Goal: Transaction & Acquisition: Purchase product/service

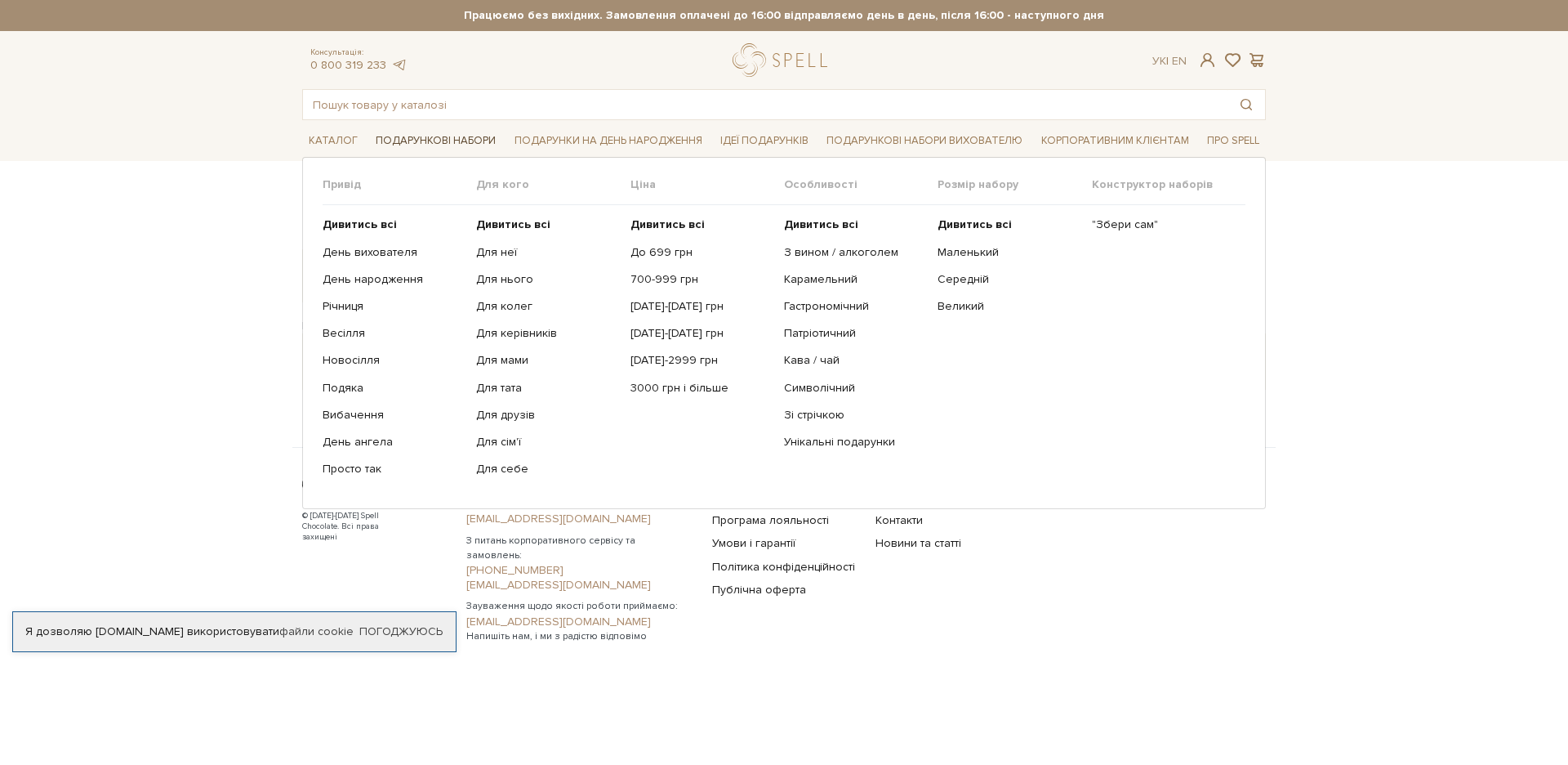
click at [439, 138] on link "Подарункові набори" at bounding box center [435, 141] width 133 height 26
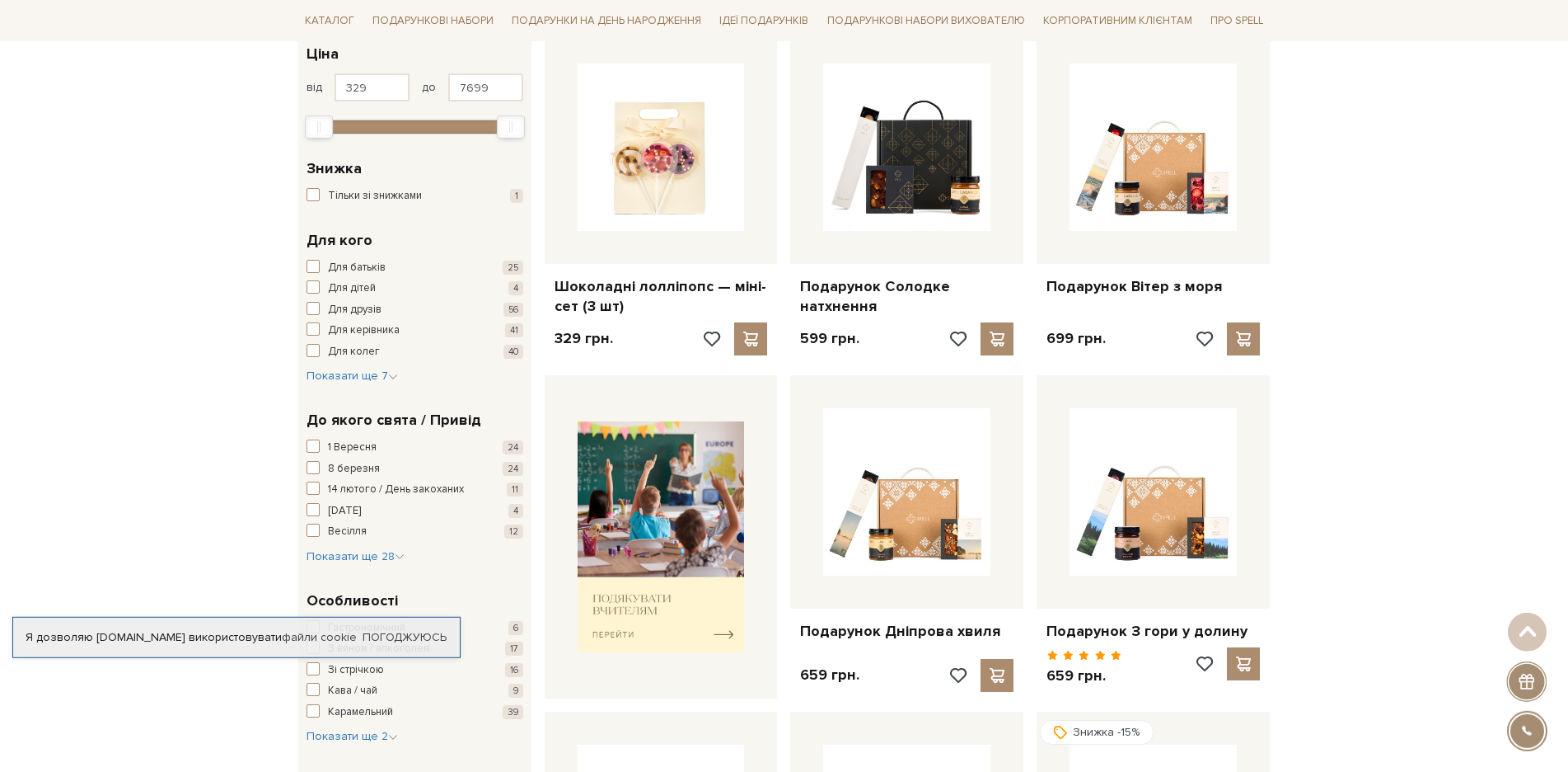
scroll to position [290, 0]
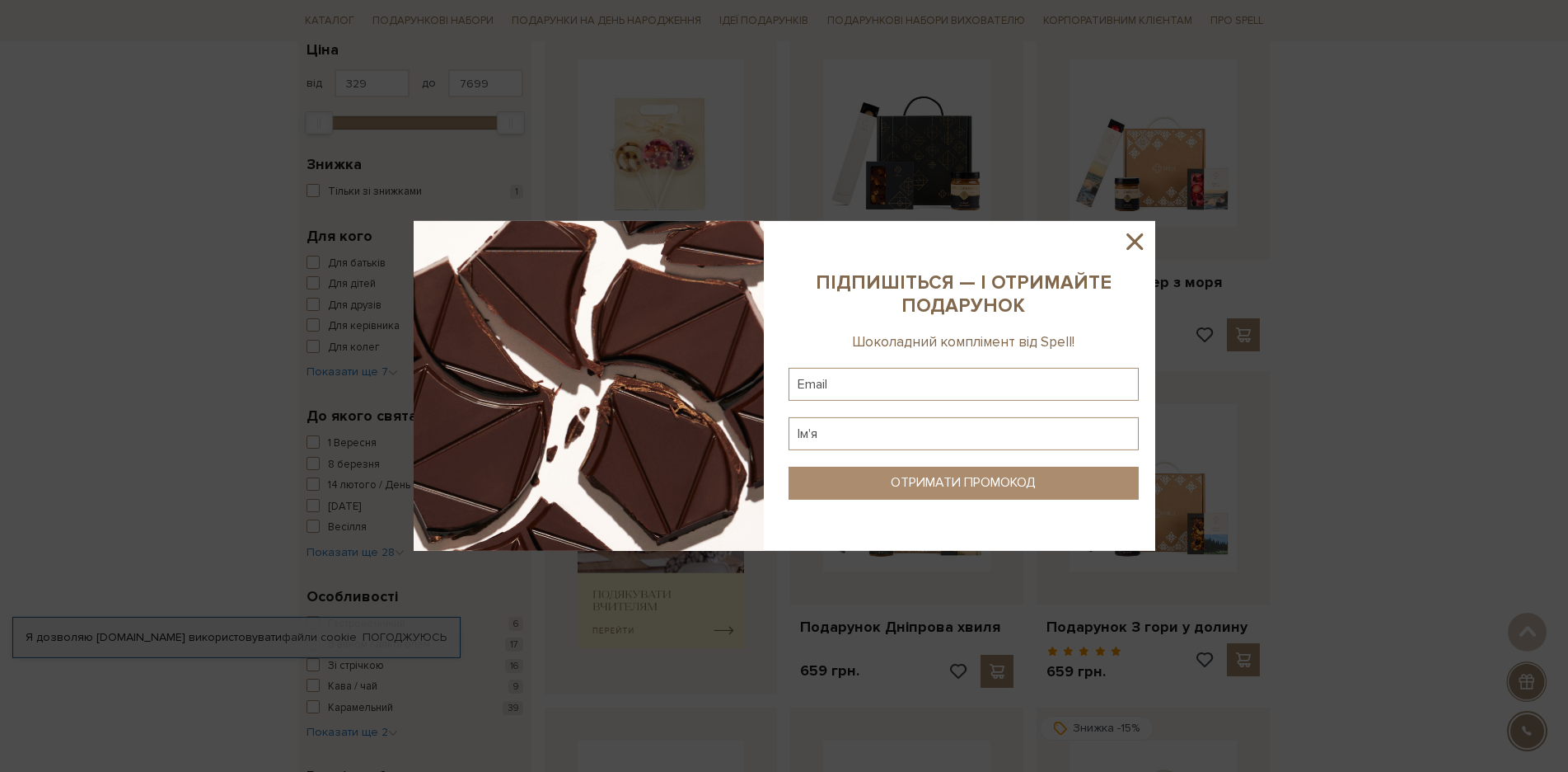
click at [1129, 243] on icon at bounding box center [1134, 241] width 28 height 28
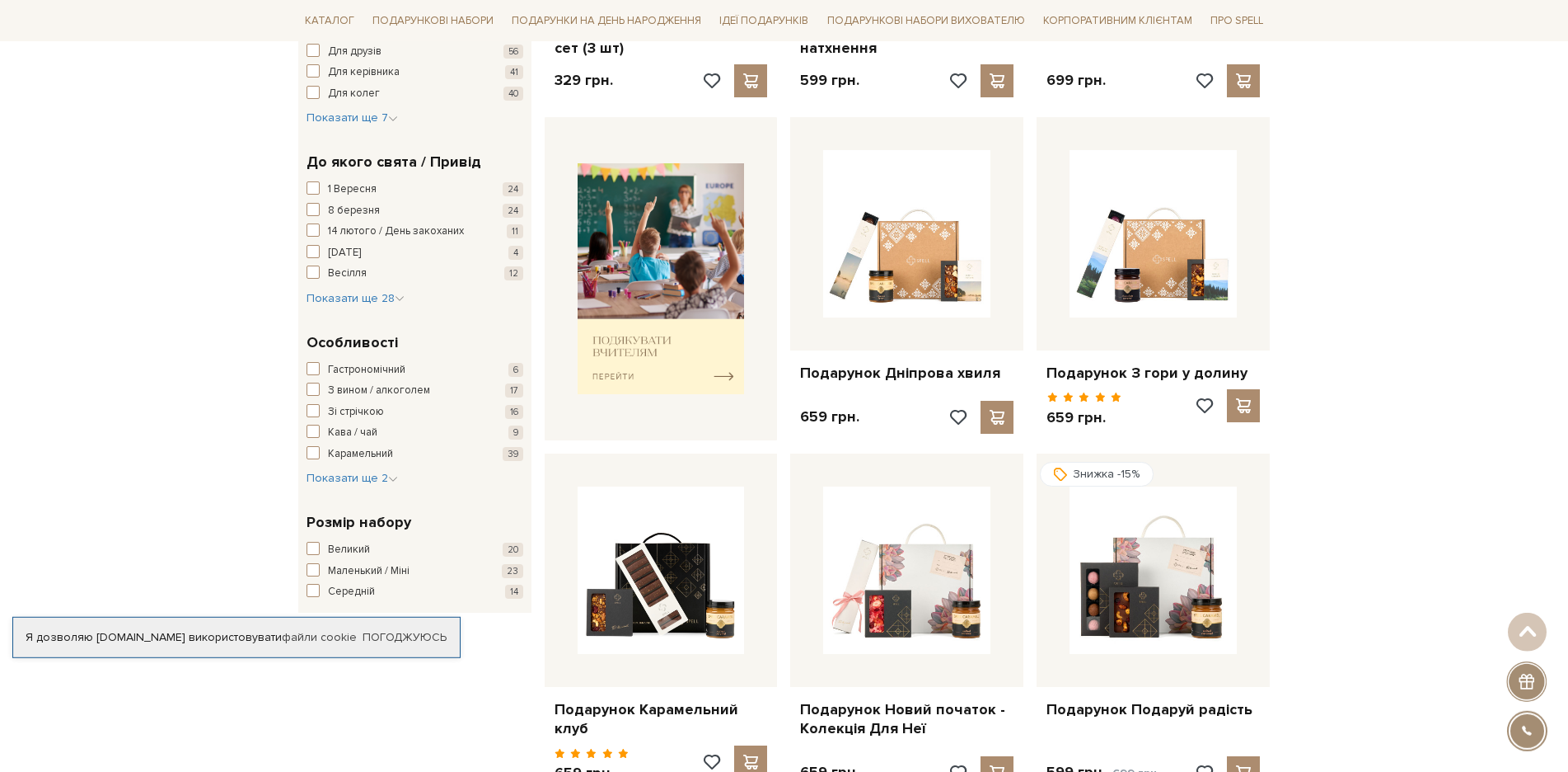
scroll to position [0, 0]
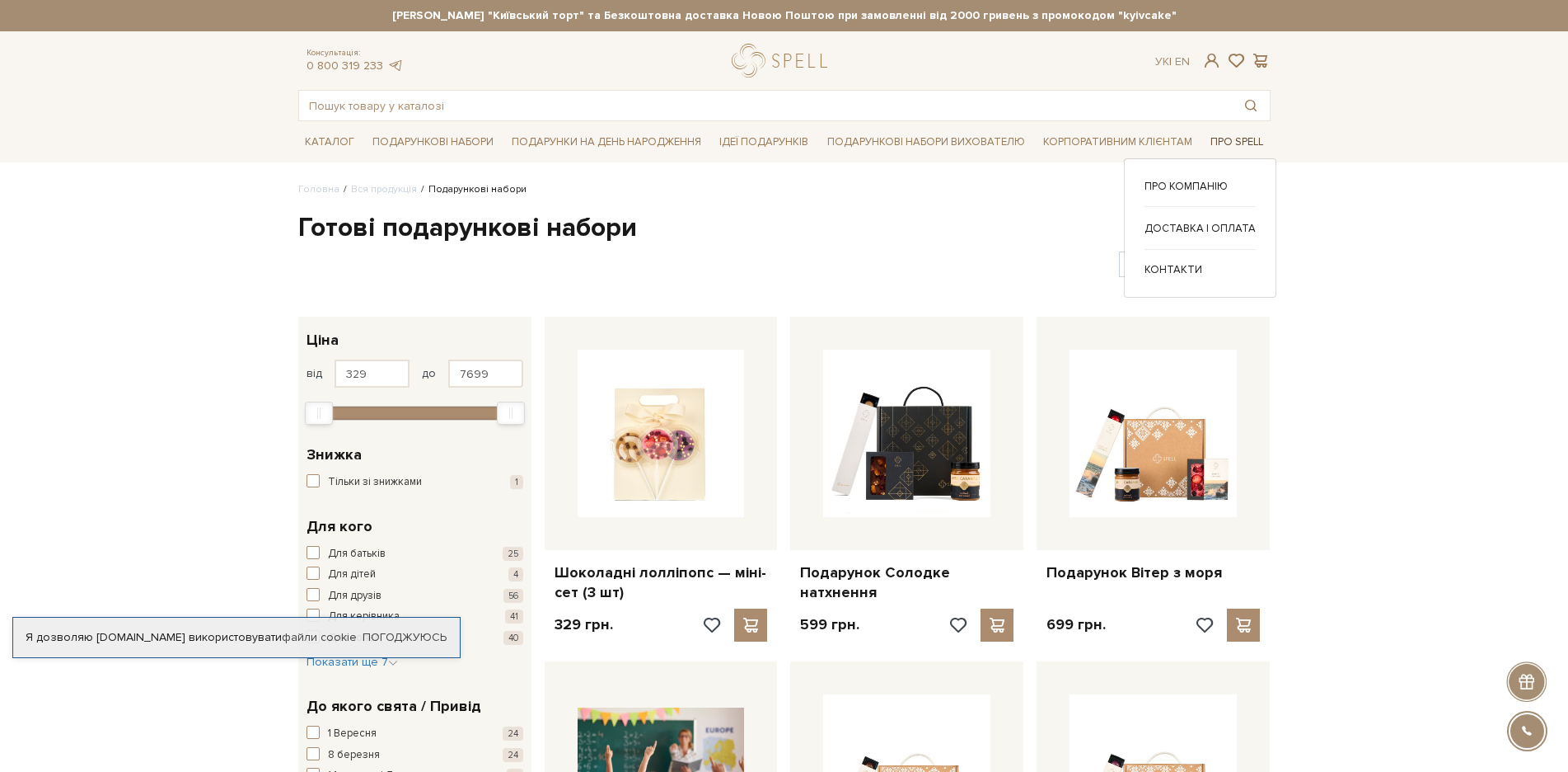
click at [1254, 143] on link "Про Spell" at bounding box center [1236, 142] width 66 height 26
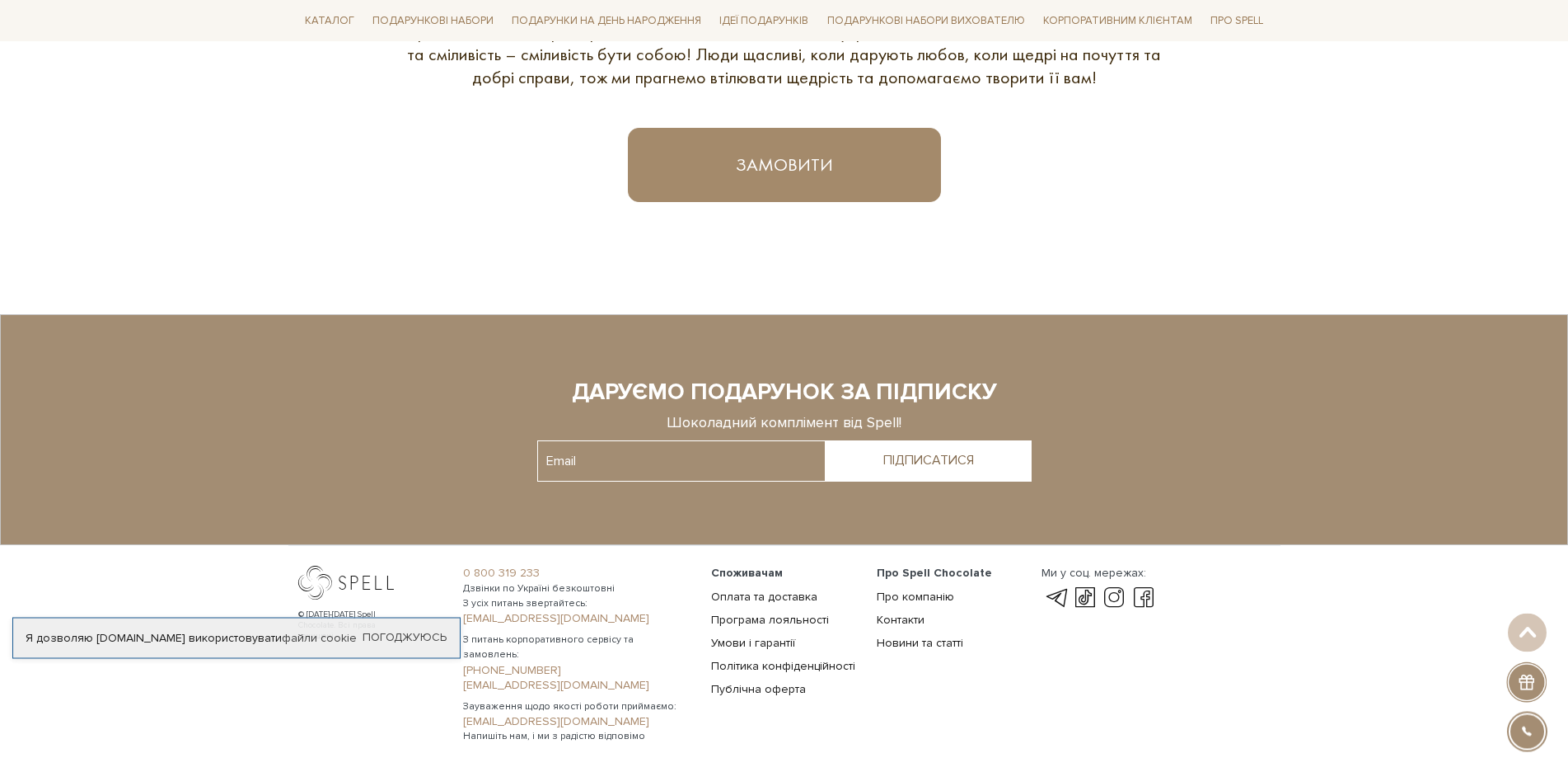
scroll to position [1156, 0]
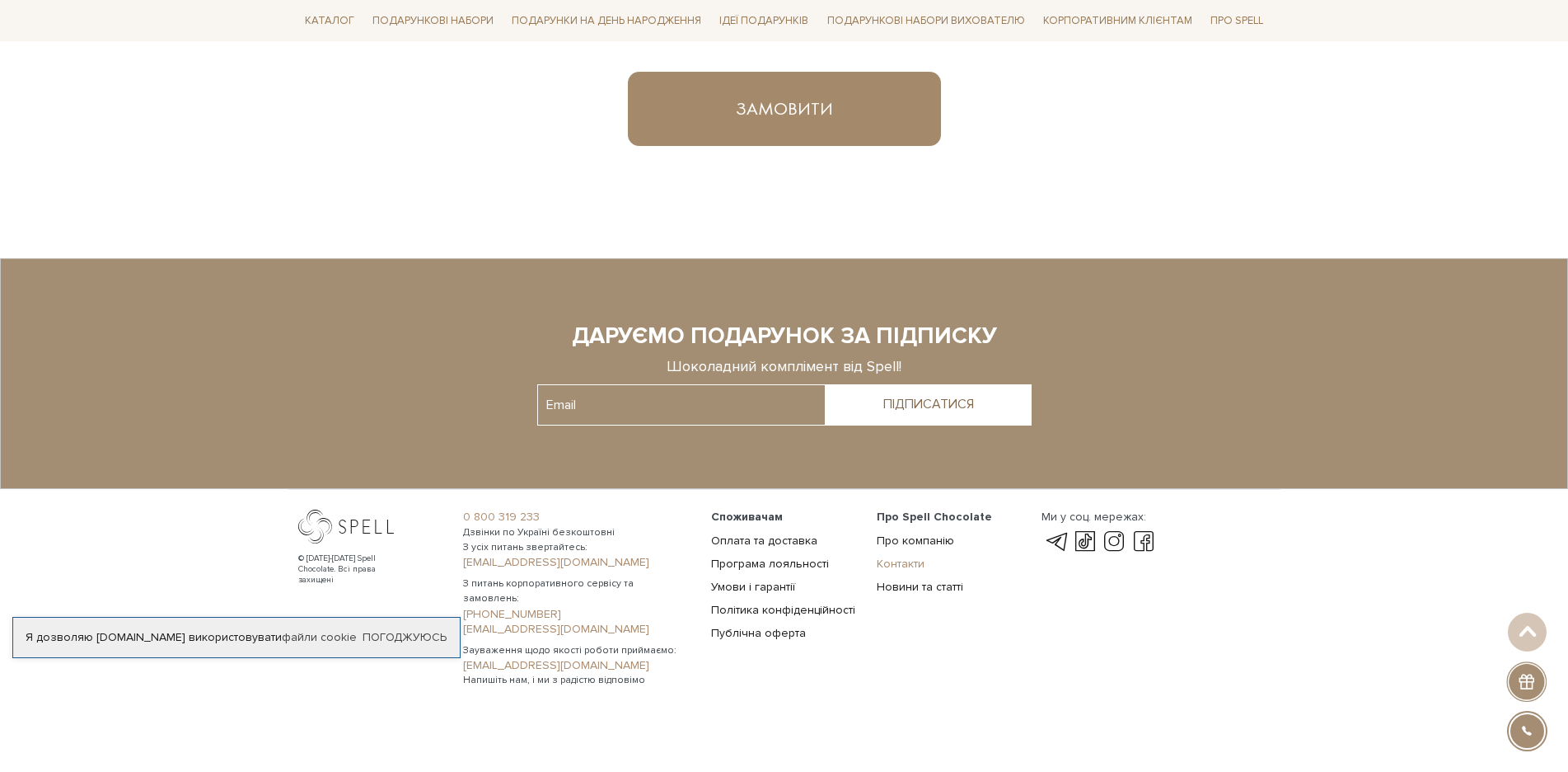
click at [908, 563] on link "Контакти" at bounding box center [900, 563] width 47 height 14
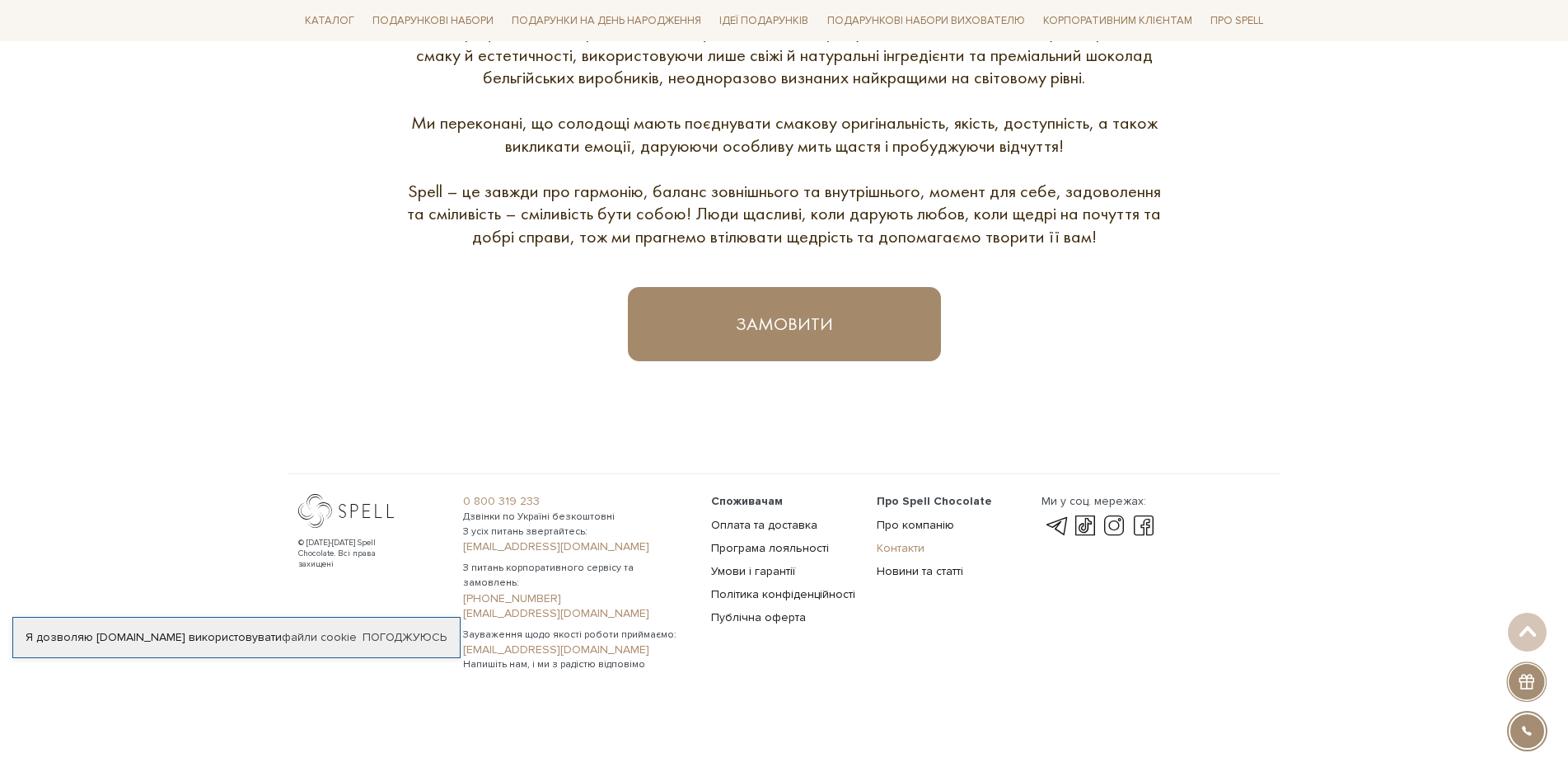
scroll to position [925, 0]
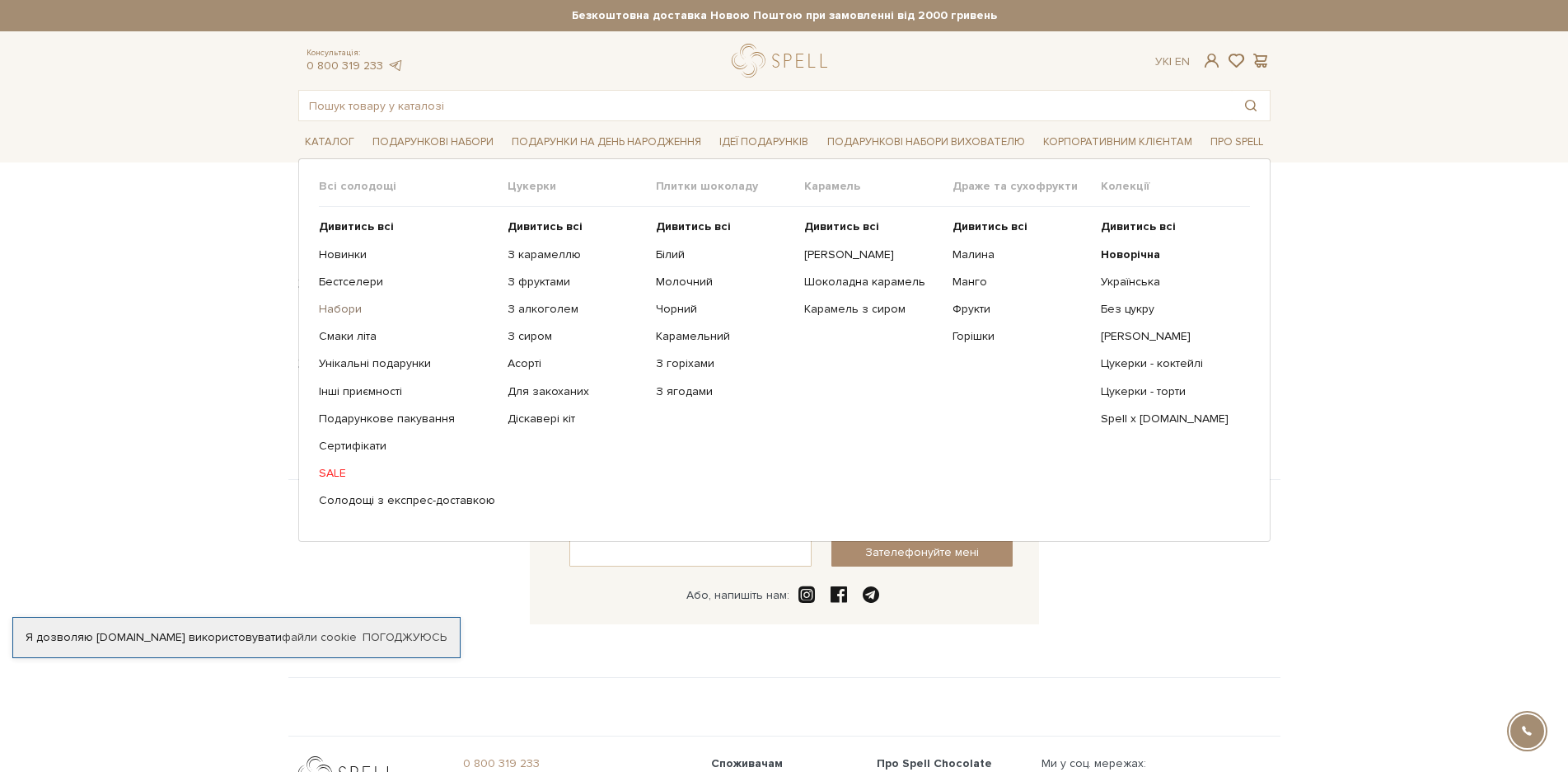
click at [348, 308] on link "Набори" at bounding box center [406, 308] width 177 height 15
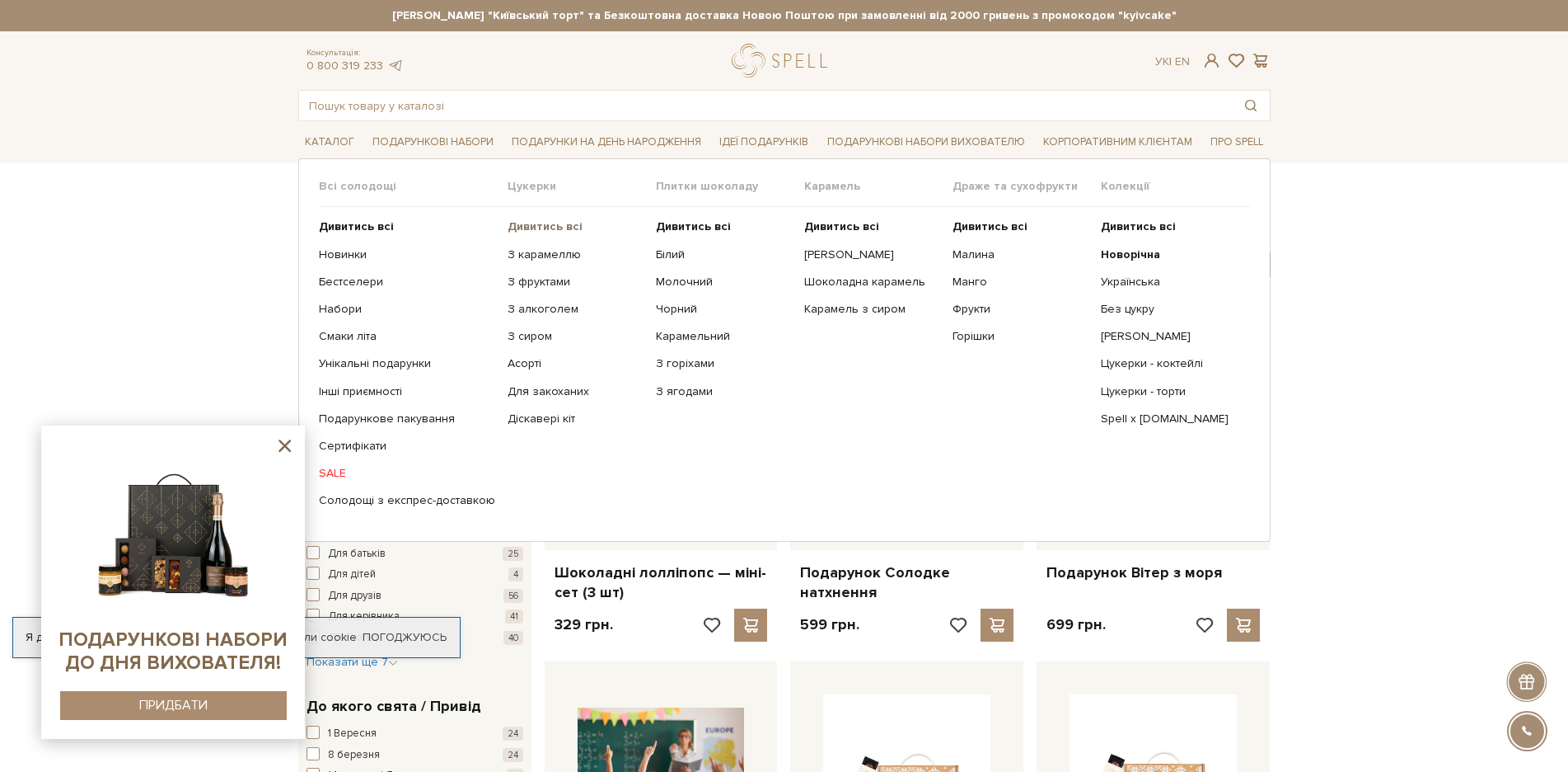
click at [524, 227] on b "Дивитись всі" at bounding box center [544, 227] width 75 height 14
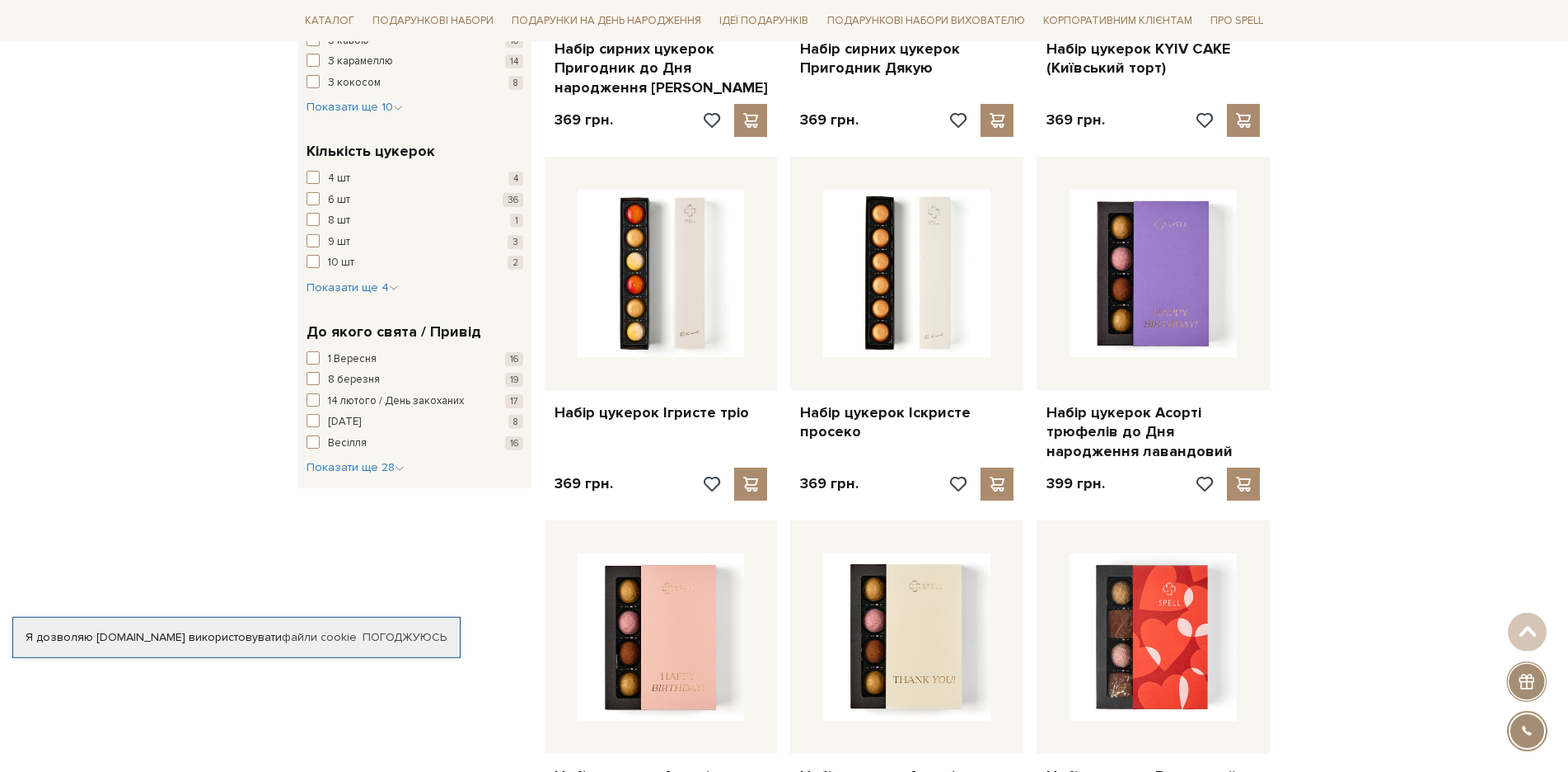
scroll to position [1243, 0]
drag, startPoint x: 1564, startPoint y: 279, endPoint x: 1581, endPoint y: 297, distance: 24.8
click at [1567, 297] on html "Подарункові набори SALE Корпоративним клієнтам Доставка і оплата Консультація: …" at bounding box center [784, 696] width 1568 height 3880
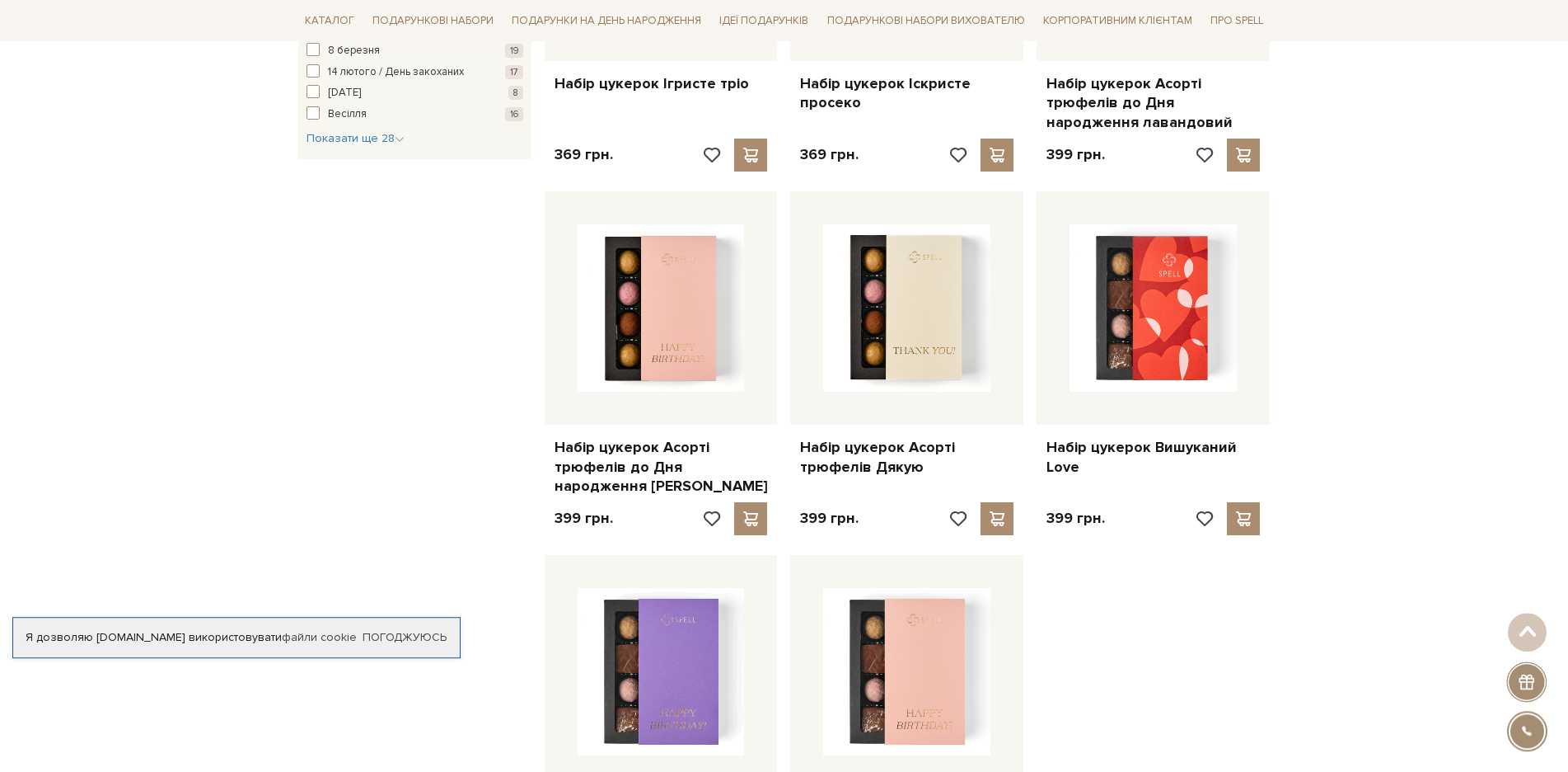
scroll to position [1576, 0]
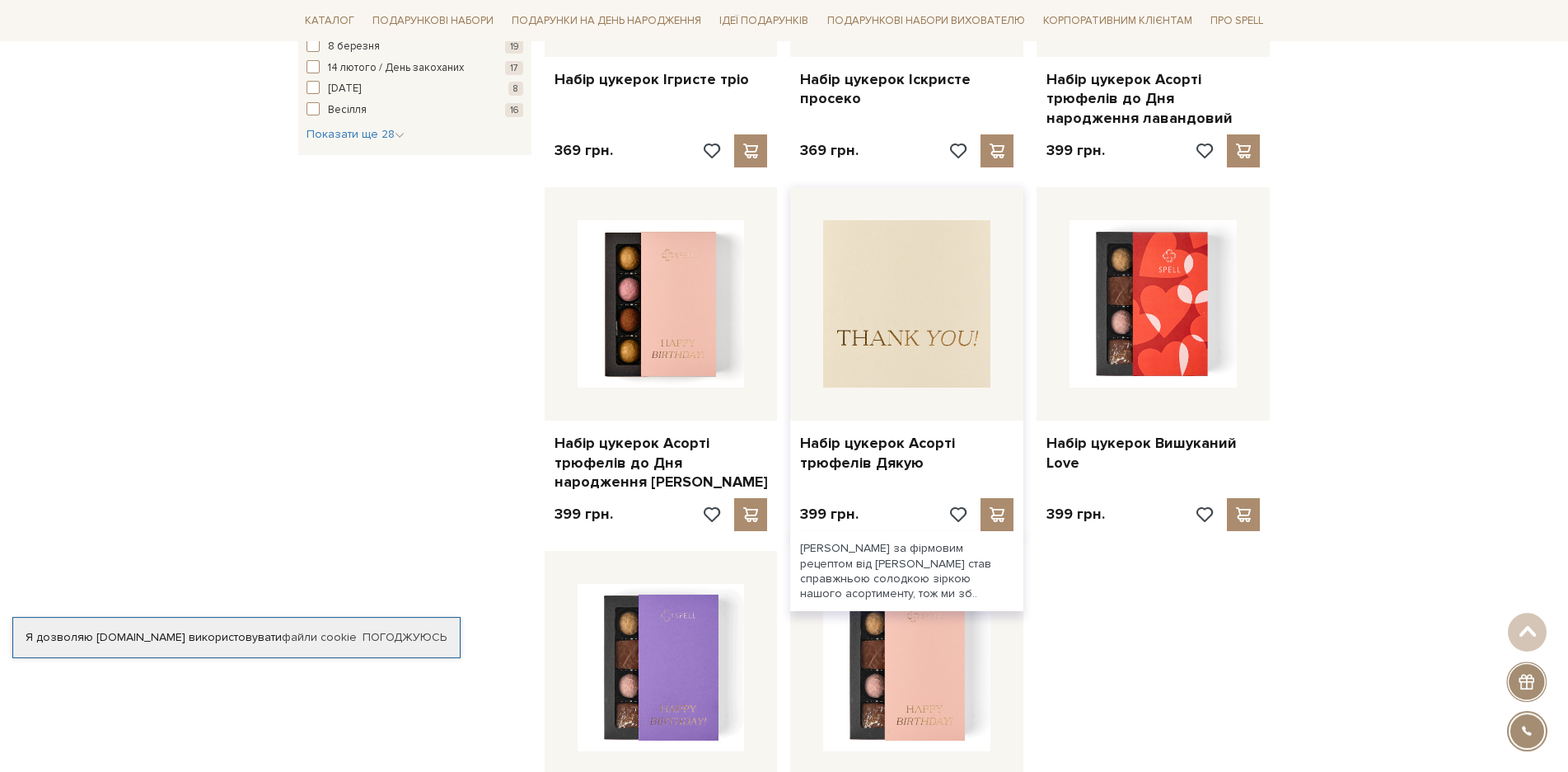
click at [903, 296] on img at bounding box center [907, 303] width 167 height 167
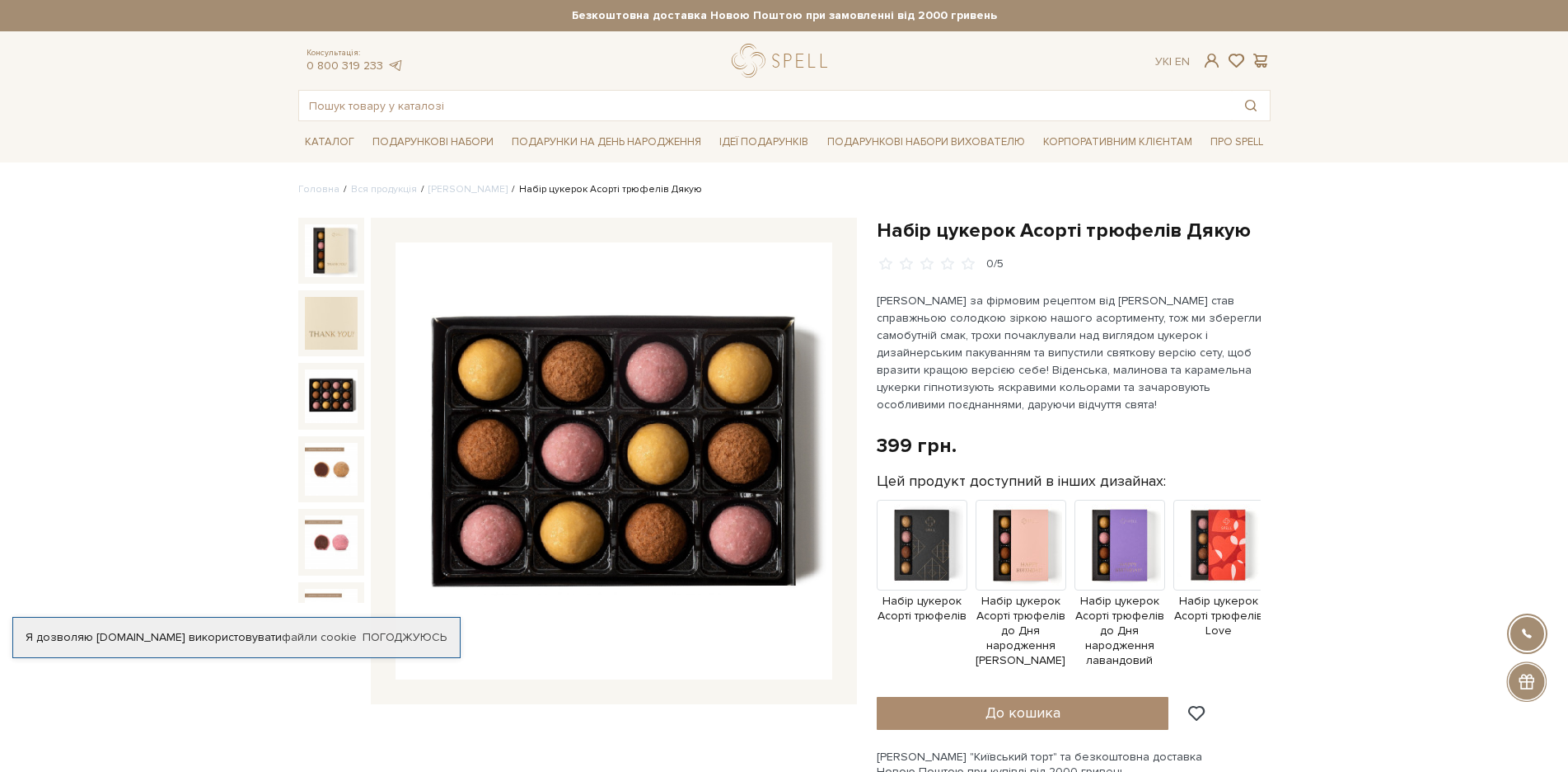
click at [331, 370] on img at bounding box center [331, 395] width 53 height 53
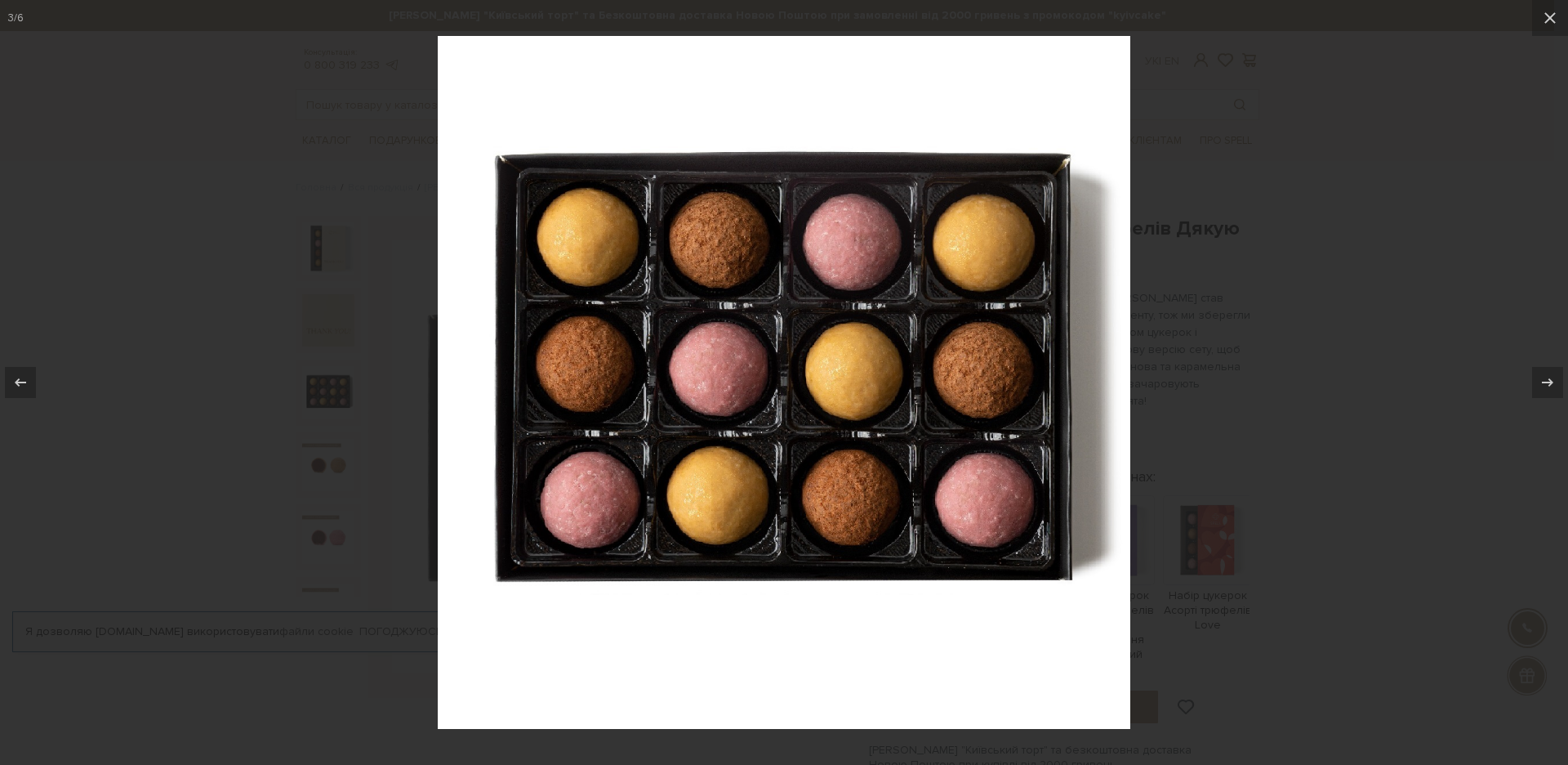
click at [149, 226] on div at bounding box center [784, 382] width 1568 height 765
